Goal: Find specific fact: Find specific fact

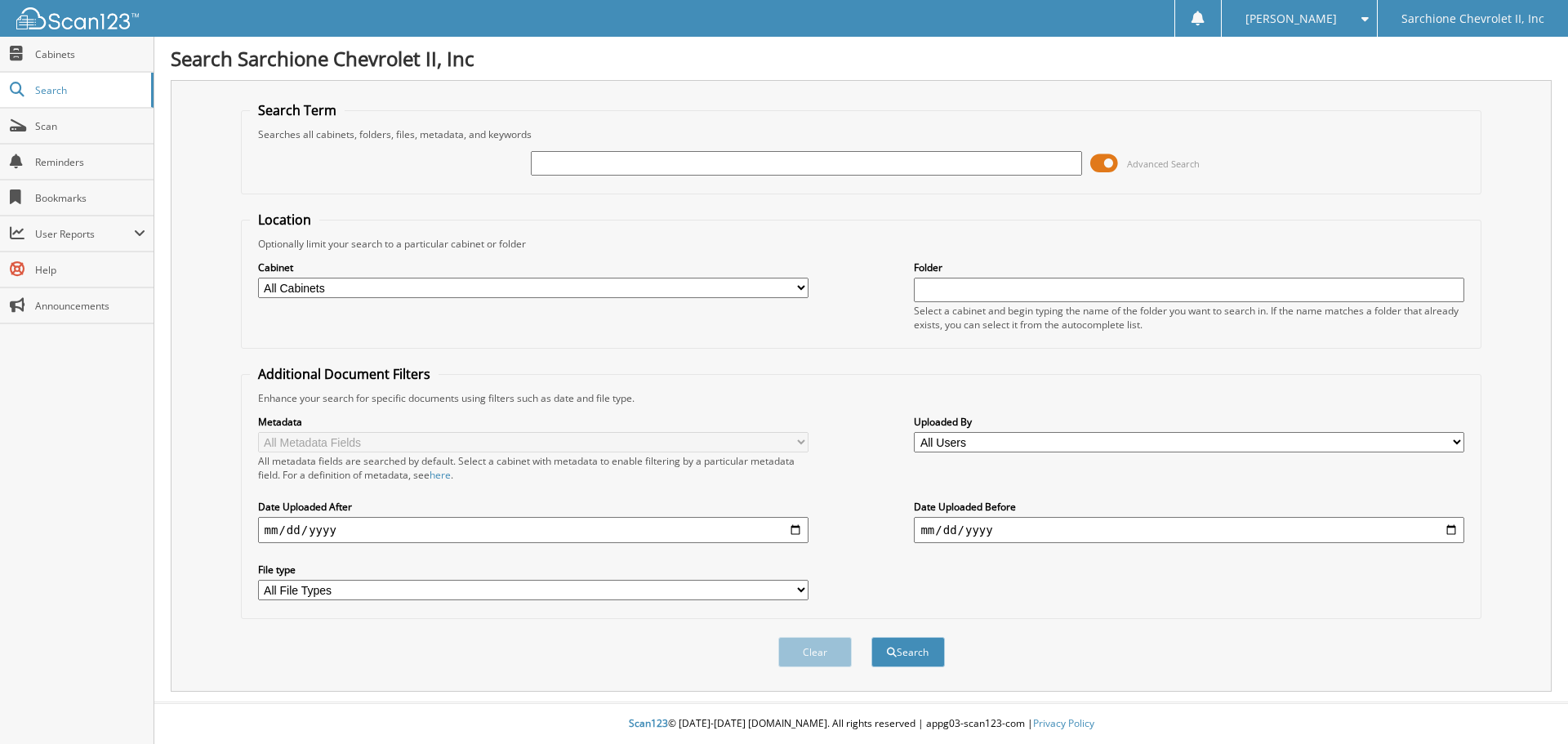
click at [846, 163] on input "text" at bounding box center [805, 163] width 550 height 24
click at [711, 173] on input "text" at bounding box center [805, 163] width 550 height 24
click at [815, 161] on input "text" at bounding box center [805, 163] width 550 height 24
type input "95187"
click at [872, 637] on button "Search" at bounding box center [908, 651] width 73 height 30
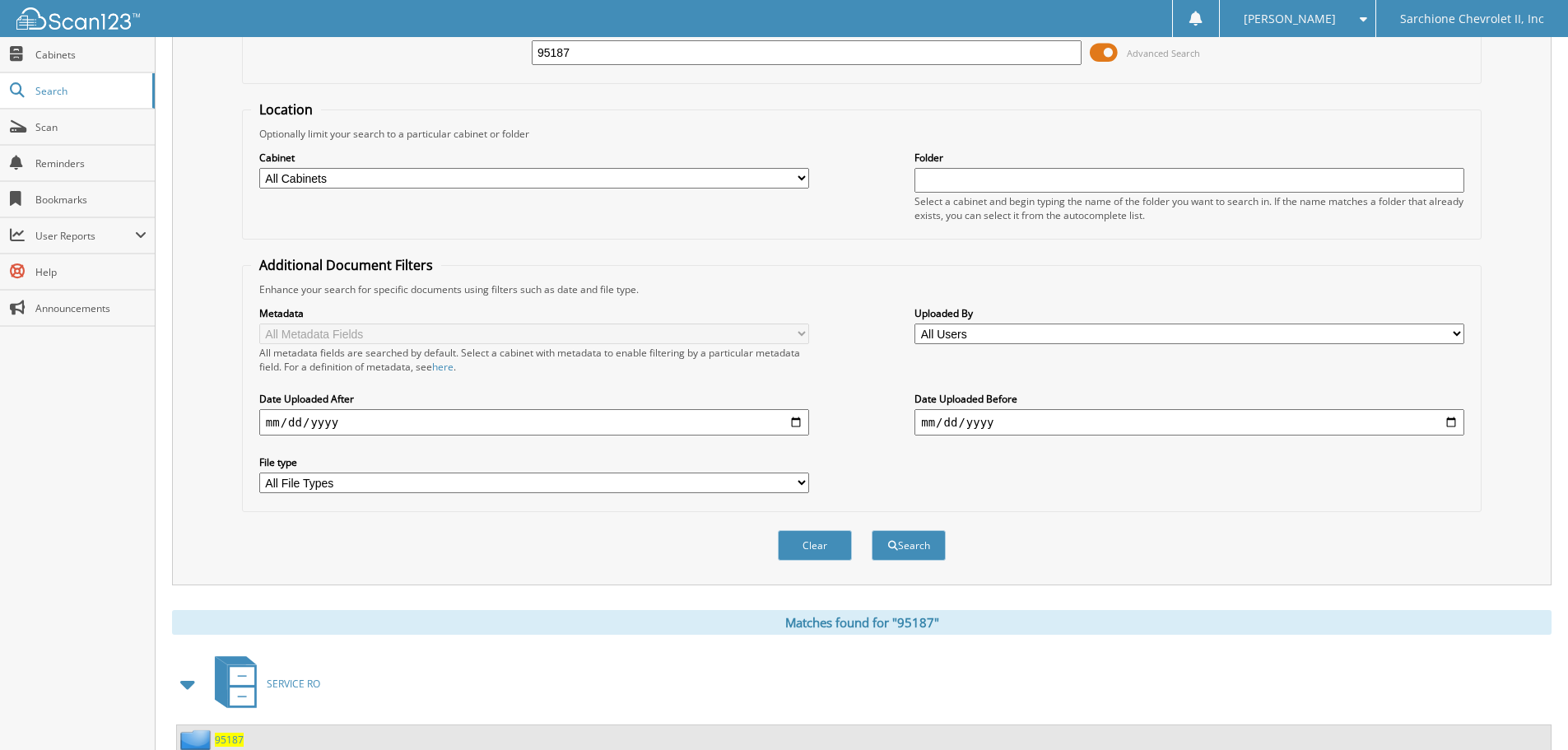
scroll to position [262, 0]
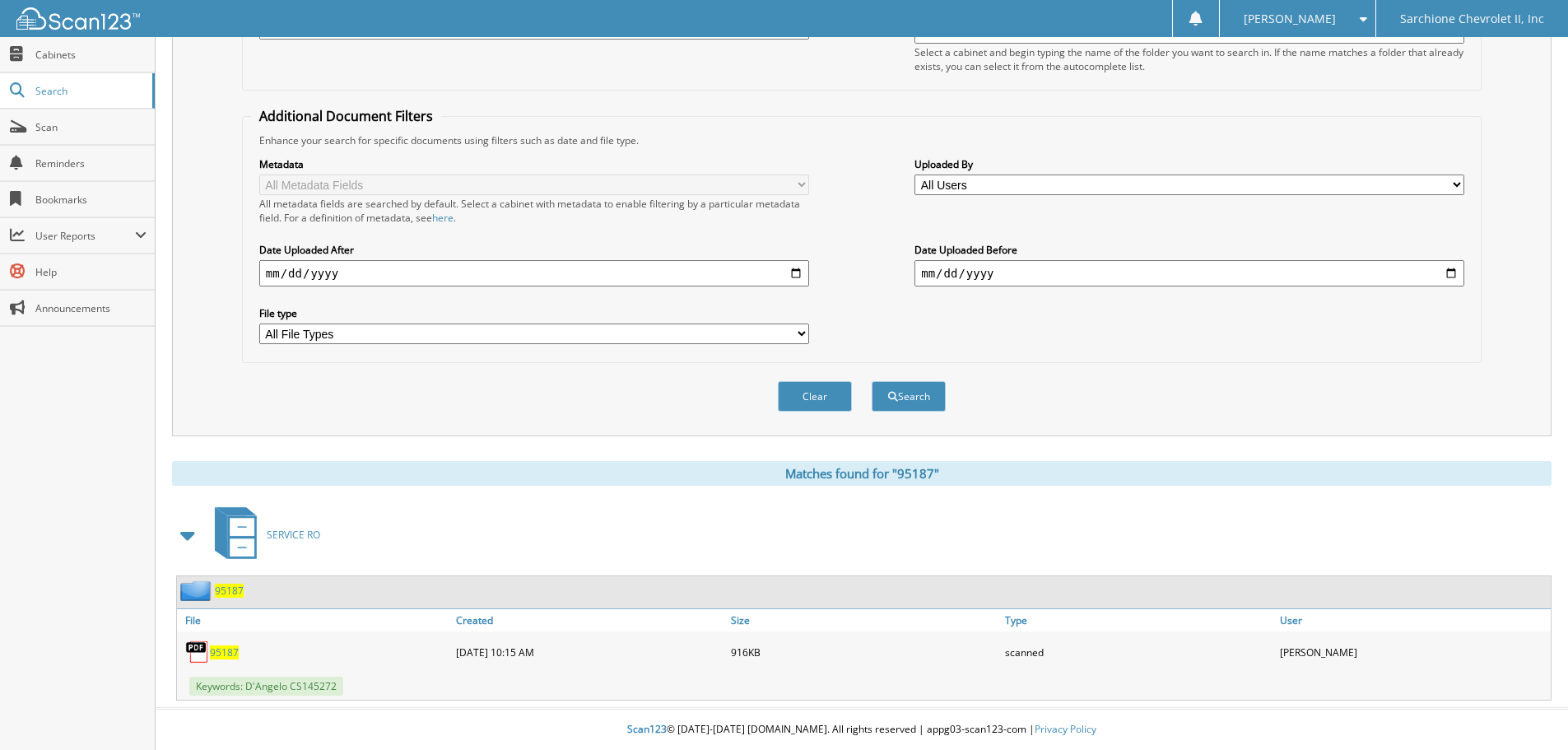
click at [226, 657] on span "95187" at bounding box center [224, 653] width 28 height 14
